Goal: Task Accomplishment & Management: Manage account settings

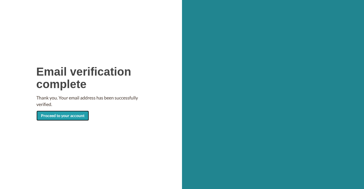
click at [78, 118] on link "Proceed to your account" at bounding box center [62, 116] width 53 height 10
